Goal: Check status: Check status

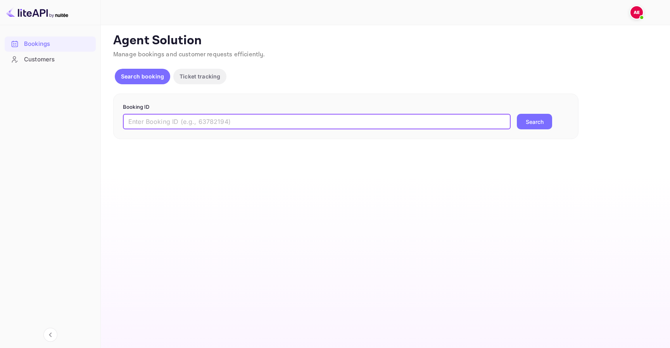
click at [261, 115] on input "text" at bounding box center [317, 122] width 388 height 16
paste input "1ZTK9r36N"
type input "1ZTK9r36N"
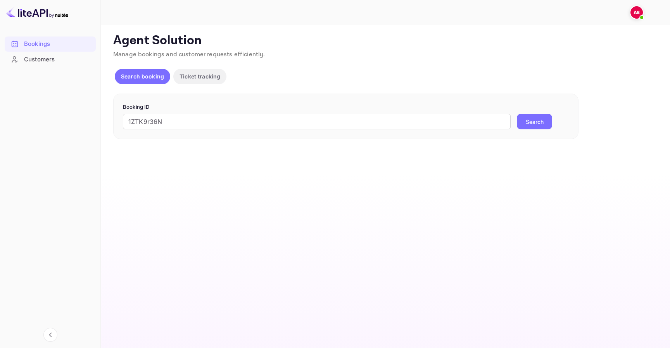
click at [528, 120] on button "Search" at bounding box center [534, 122] width 35 height 16
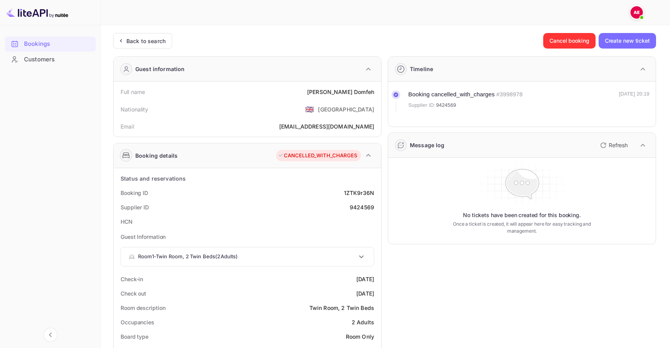
click at [361, 203] on div "9424569" at bounding box center [362, 207] width 24 height 8
click at [361, 204] on div "9424569" at bounding box center [362, 207] width 24 height 8
copy div "9424569"
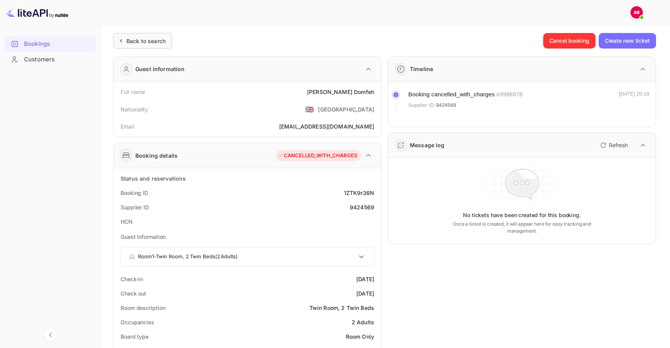
click at [155, 43] on div "Back to search" at bounding box center [145, 41] width 39 height 8
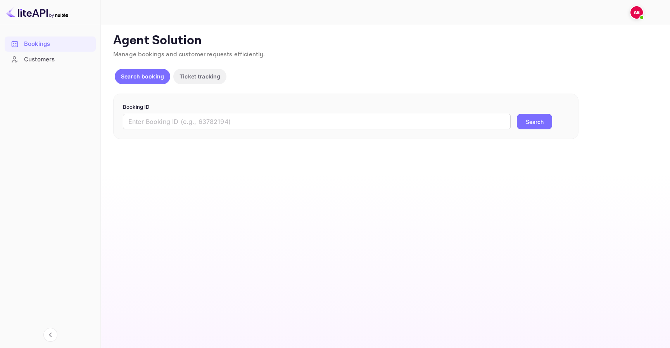
click at [190, 131] on div "Booking ID ​ Search" at bounding box center [346, 117] width 466 height 46
click at [192, 124] on input "text" at bounding box center [317, 122] width 388 height 16
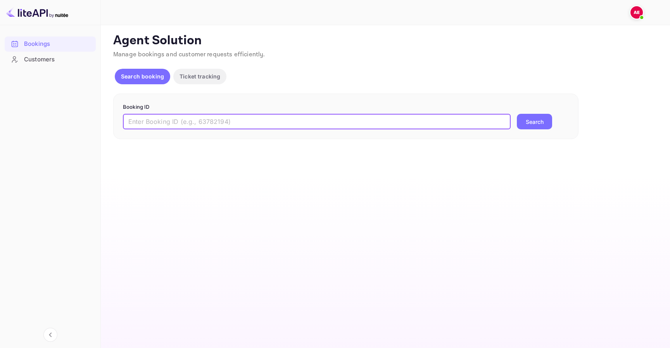
paste input "9424569"
type input "9424569"
click at [541, 123] on button "Search" at bounding box center [534, 122] width 35 height 16
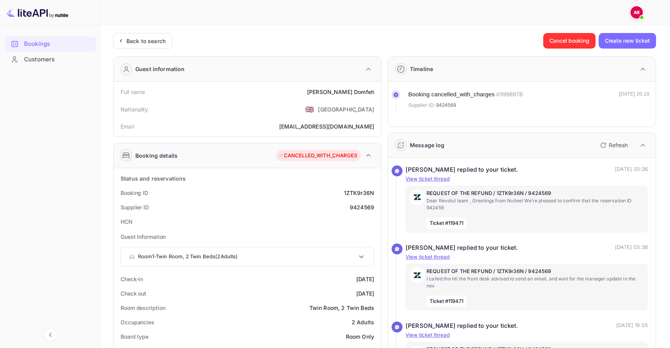
click at [360, 204] on div "9424569" at bounding box center [362, 207] width 24 height 8
copy div "9424569"
click at [366, 211] on div "Supplier ID 9424569" at bounding box center [248, 207] width 262 height 14
click at [369, 209] on div "9424569" at bounding box center [362, 207] width 24 height 8
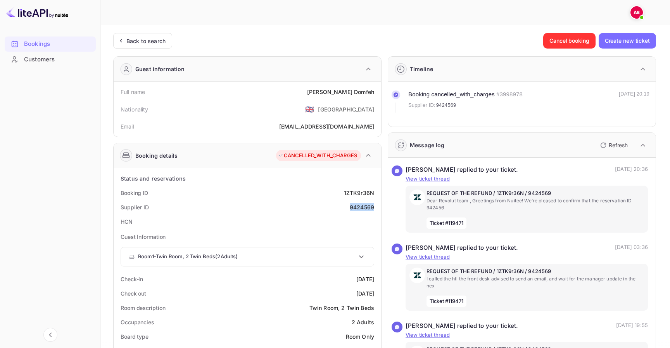
click at [369, 209] on div "9424569" at bounding box center [362, 207] width 24 height 8
copy div "9424569"
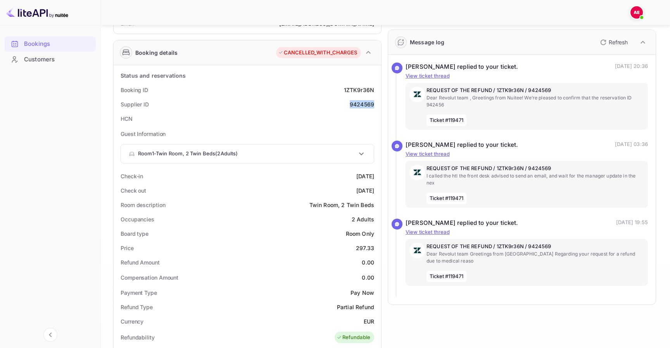
scroll to position [143, 0]
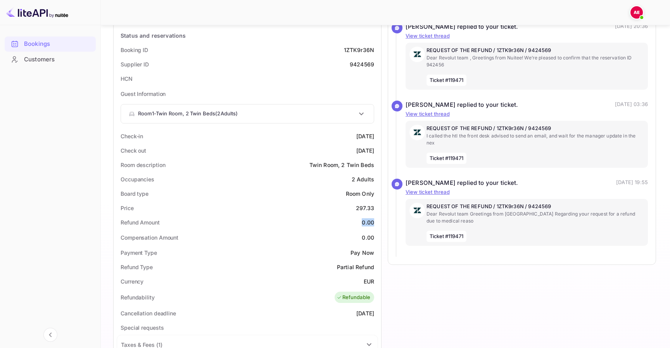
drag, startPoint x: 361, startPoint y: 225, endPoint x: 376, endPoint y: 225, distance: 15.1
click at [376, 225] on div "Refund Amount 0.00" at bounding box center [248, 222] width 262 height 14
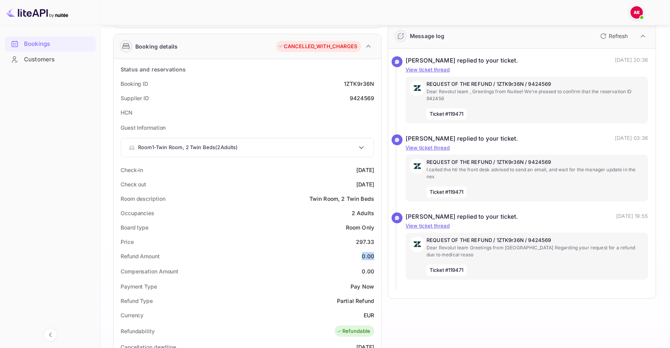
scroll to position [110, 0]
click at [428, 256] on p "Dear Revolut team Greetings from [GEOGRAPHIC_DATA] Regarding your request for a…" at bounding box center [536, 250] width 218 height 14
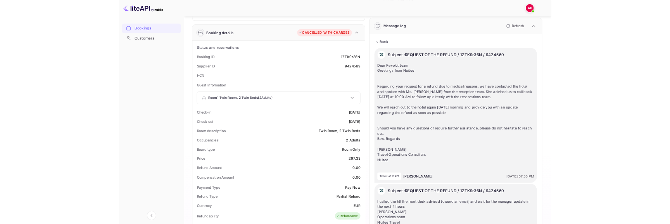
scroll to position [97, 0]
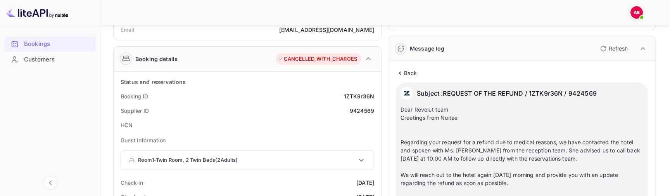
click at [362, 97] on div "1ZTK9r36N" at bounding box center [359, 96] width 30 height 8
copy div "1ZTK9r36N"
